Goal: Task Accomplishment & Management: Use online tool/utility

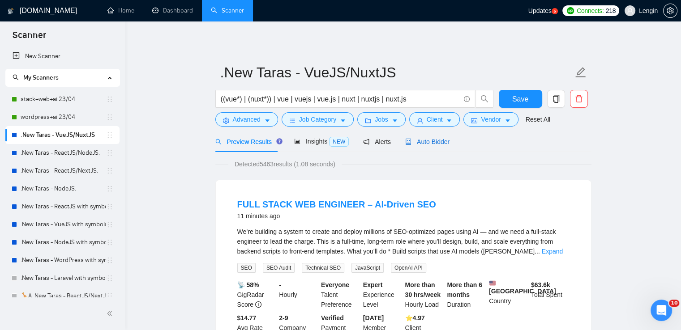
click at [418, 144] on span "Auto Bidder" at bounding box center [427, 141] width 44 height 7
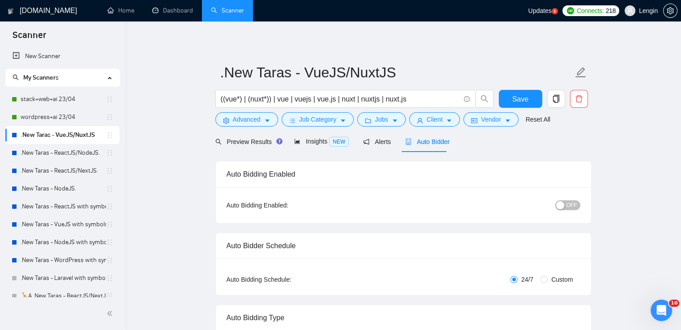
radio input "false"
radio input "true"
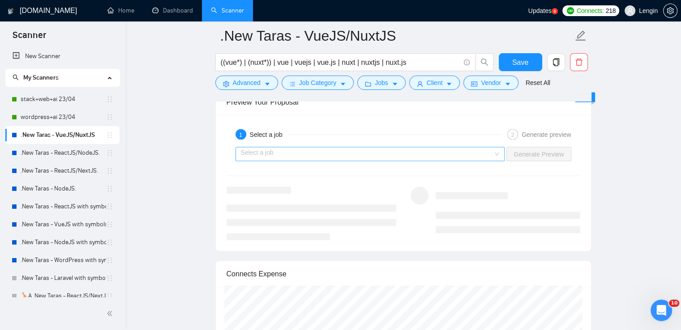
scroll to position [1841, 0]
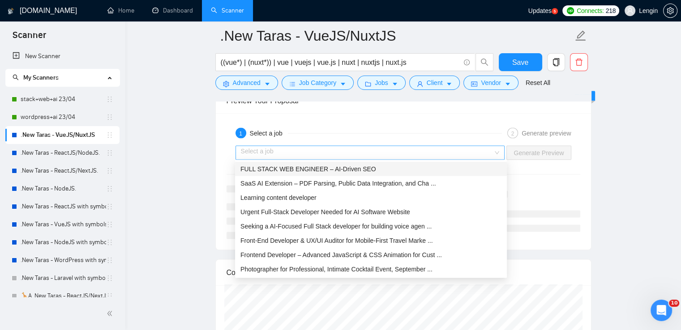
click at [501, 152] on div "Select a job" at bounding box center [369, 153] width 269 height 14
click at [422, 168] on div "FULL STACK WEB ENGINEER – AI-Driven SEO" at bounding box center [370, 169] width 261 height 10
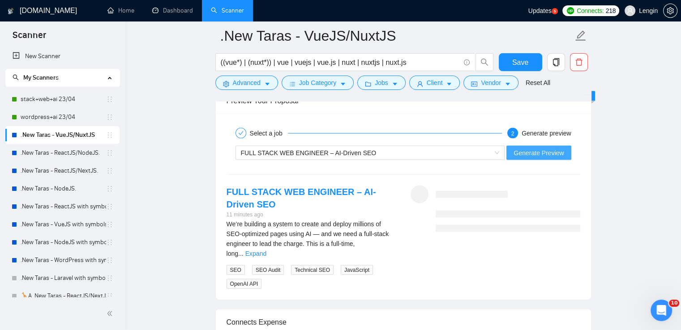
click at [539, 149] on span "Generate Preview" at bounding box center [538, 153] width 50 height 10
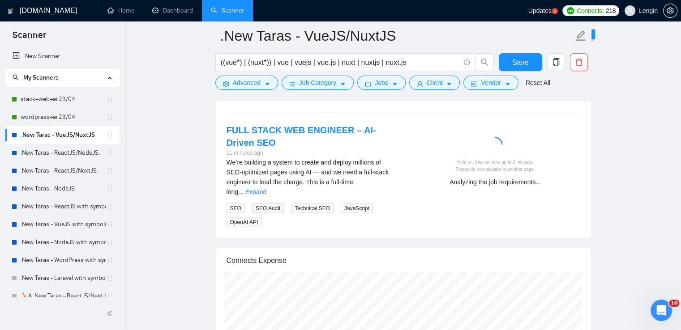
scroll to position [1899, 0]
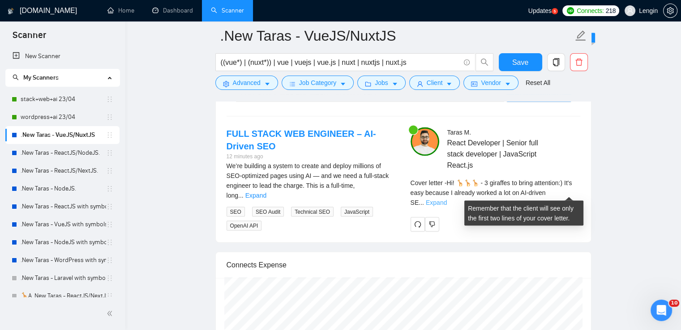
click at [447, 199] on link "Expand" at bounding box center [436, 202] width 21 height 7
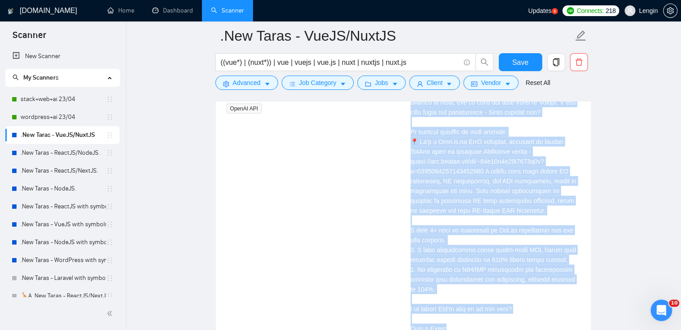
scroll to position [2064, 0]
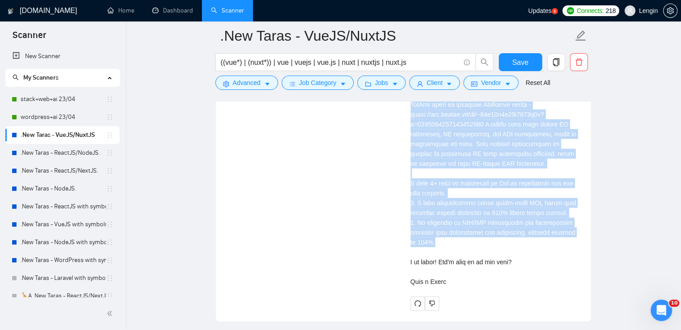
drag, startPoint x: 411, startPoint y: 117, endPoint x: 444, endPoint y: 239, distance: 126.0
click at [444, 239] on div "Cover letter" at bounding box center [495, 154] width 170 height 266
copy div "Hi! 🦒🦒🦒 - 3 giraffes to bring attention:) It's easy because I already worked a …"
